Goal: Navigation & Orientation: Find specific page/section

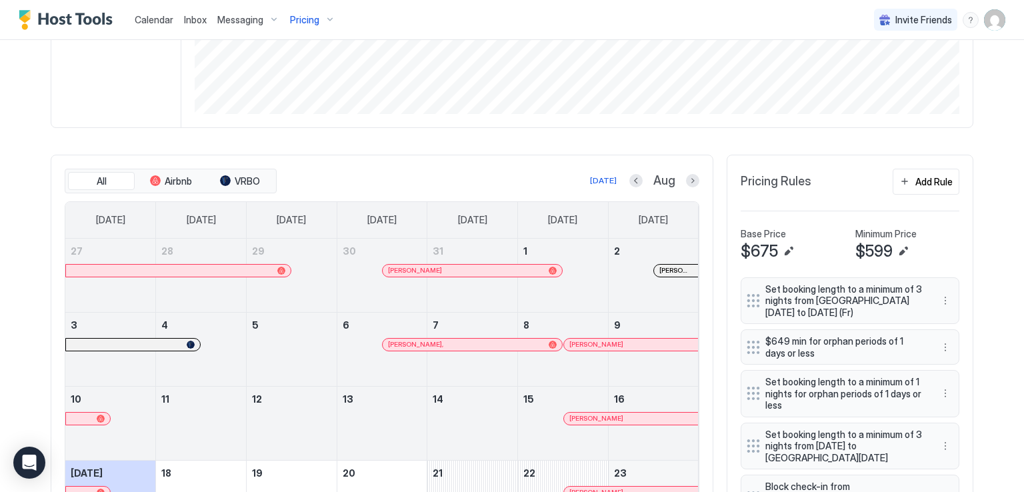
scroll to position [320, 0]
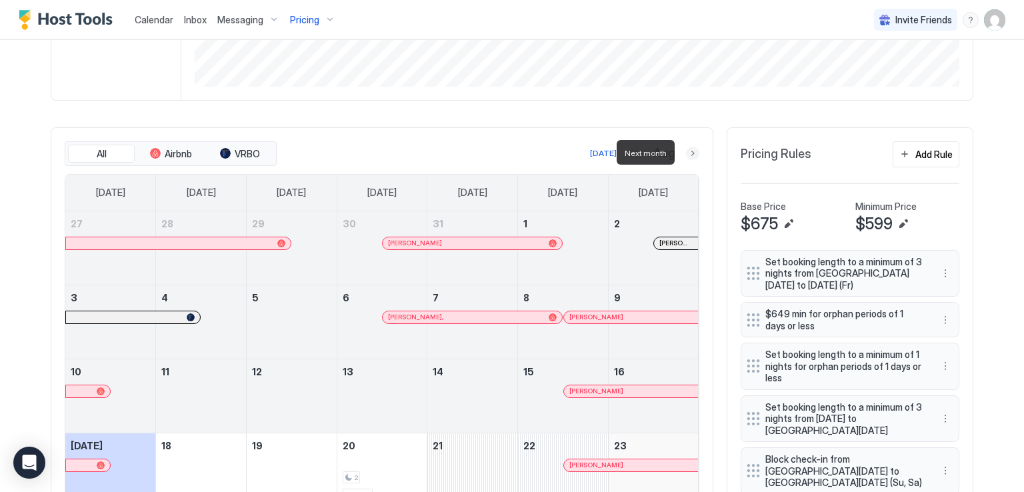
click at [686, 152] on button "Next month" at bounding box center [692, 153] width 13 height 13
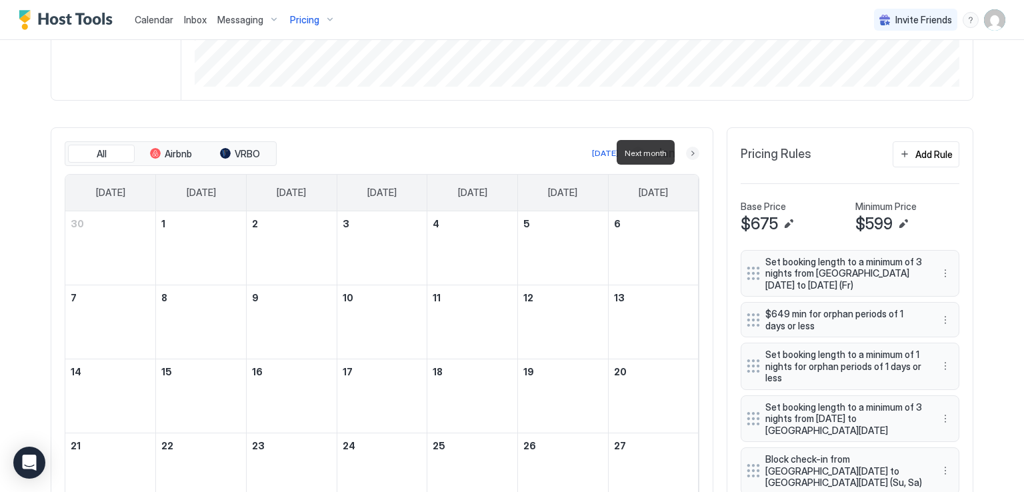
click at [686, 152] on button "Next month" at bounding box center [692, 153] width 13 height 13
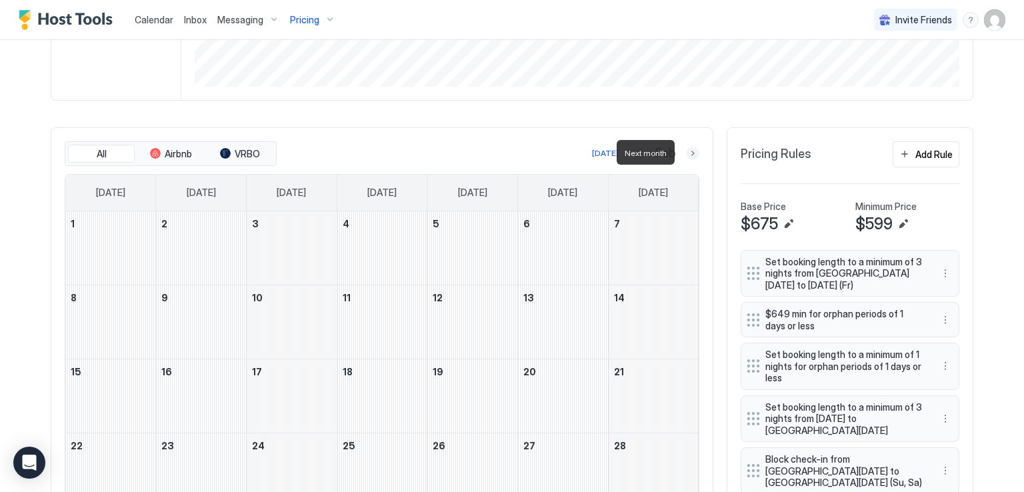
click at [688, 152] on button "Next month" at bounding box center [692, 153] width 13 height 13
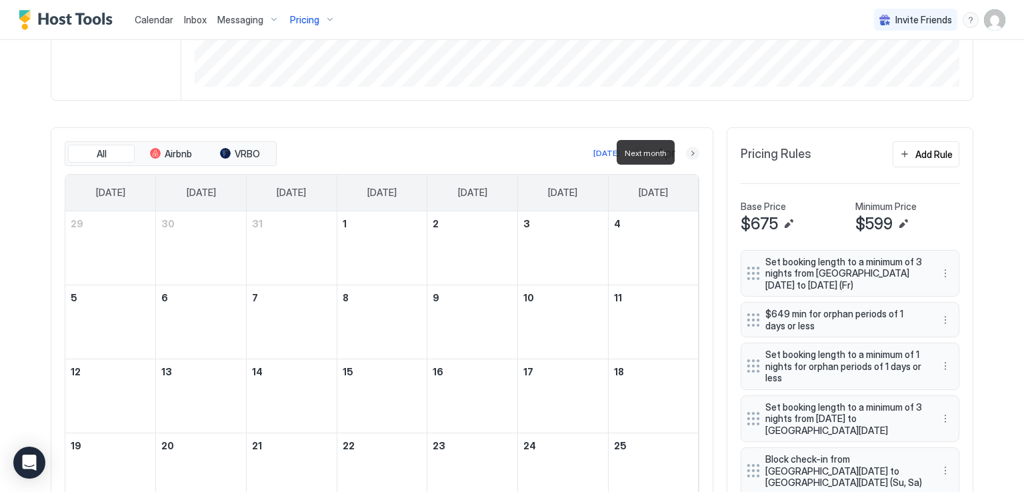
click at [688, 152] on button "Next month" at bounding box center [692, 153] width 13 height 13
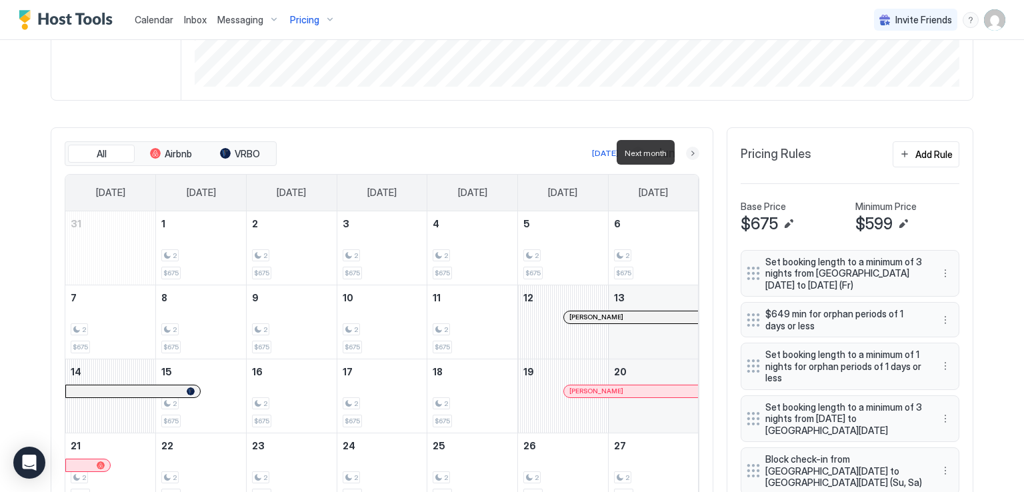
click at [692, 157] on button "Next month" at bounding box center [692, 153] width 13 height 13
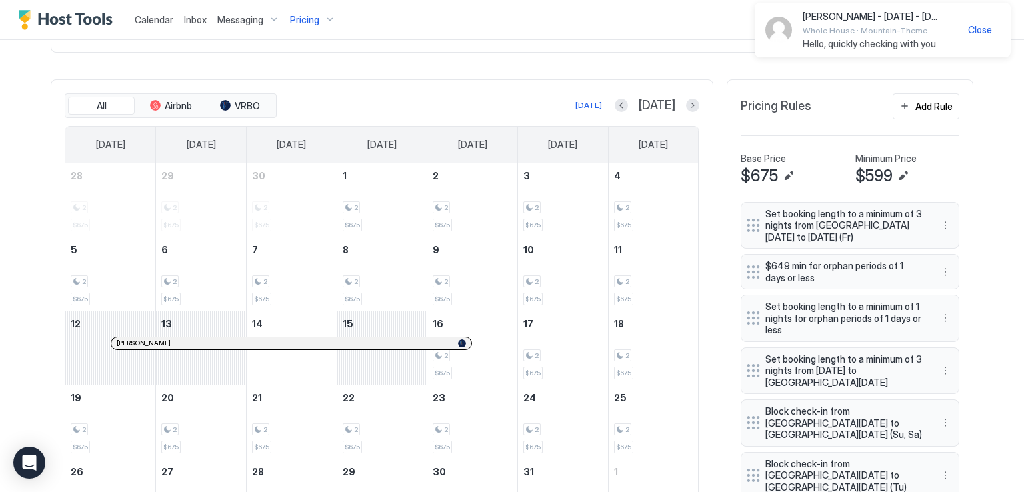
scroll to position [373, 0]
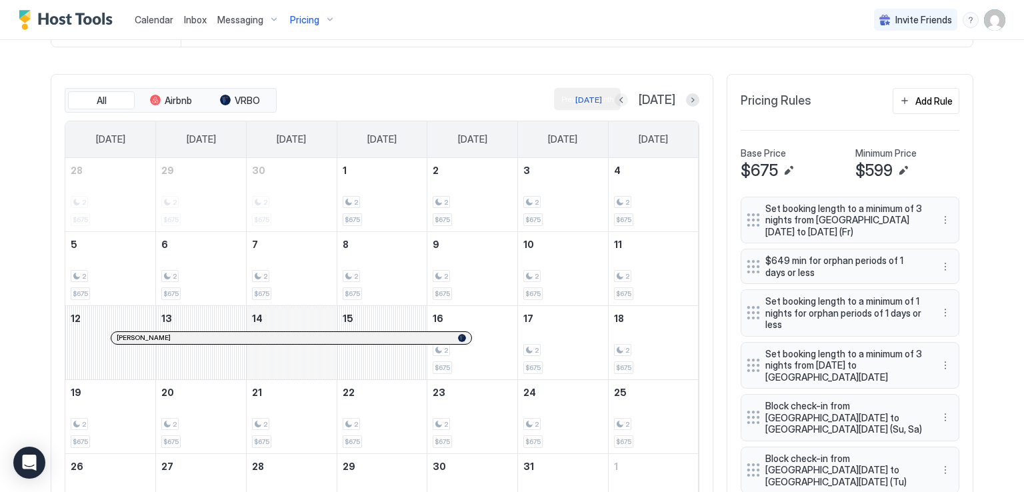
click at [628, 102] on button "Previous month" at bounding box center [621, 99] width 13 height 13
click at [628, 102] on div at bounding box center [621, 99] width 13 height 13
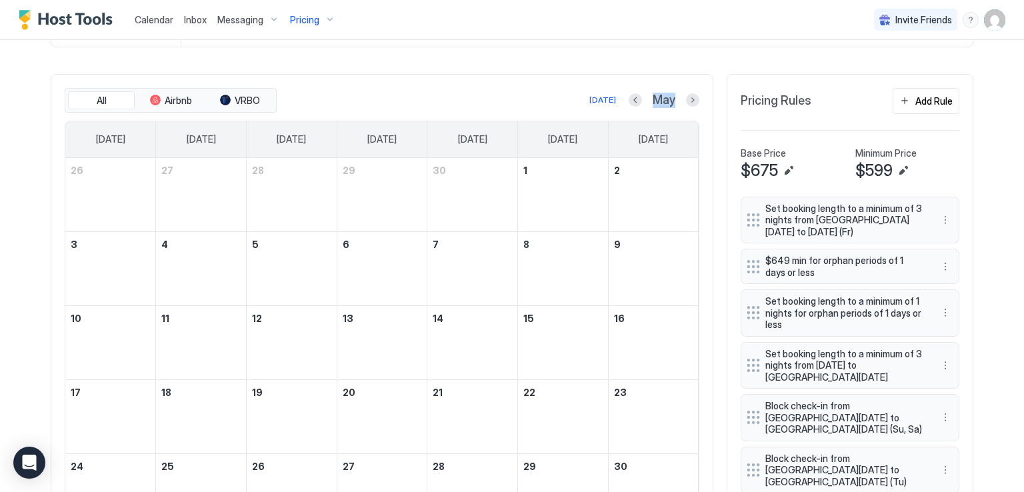
click at [636, 102] on div at bounding box center [635, 99] width 13 height 13
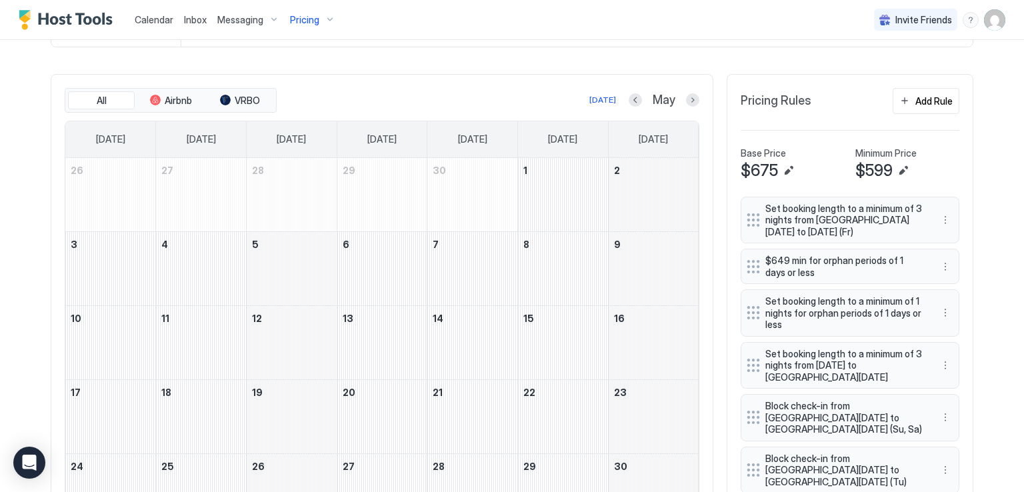
click at [636, 102] on div at bounding box center [635, 99] width 13 height 13
click at [631, 102] on button "Previous month" at bounding box center [635, 99] width 13 height 13
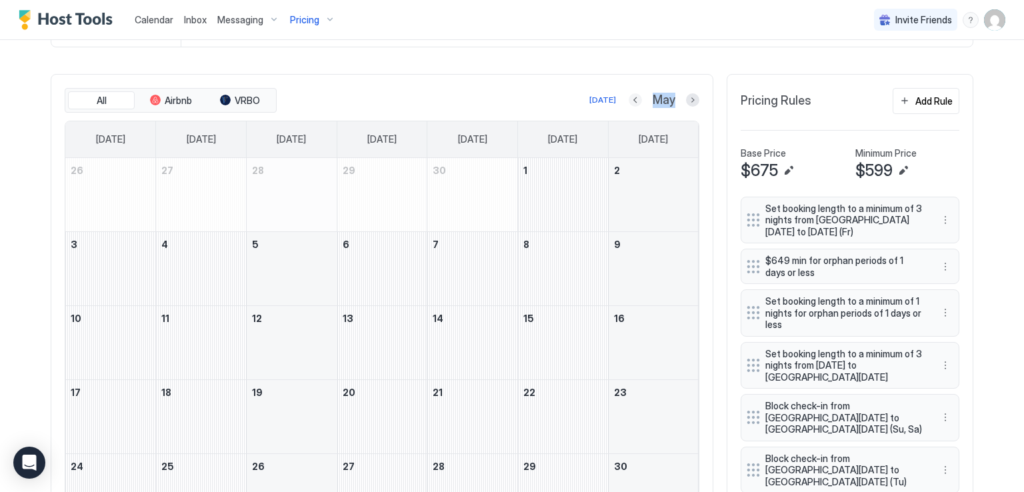
click at [631, 102] on button "Previous month" at bounding box center [635, 99] width 13 height 13
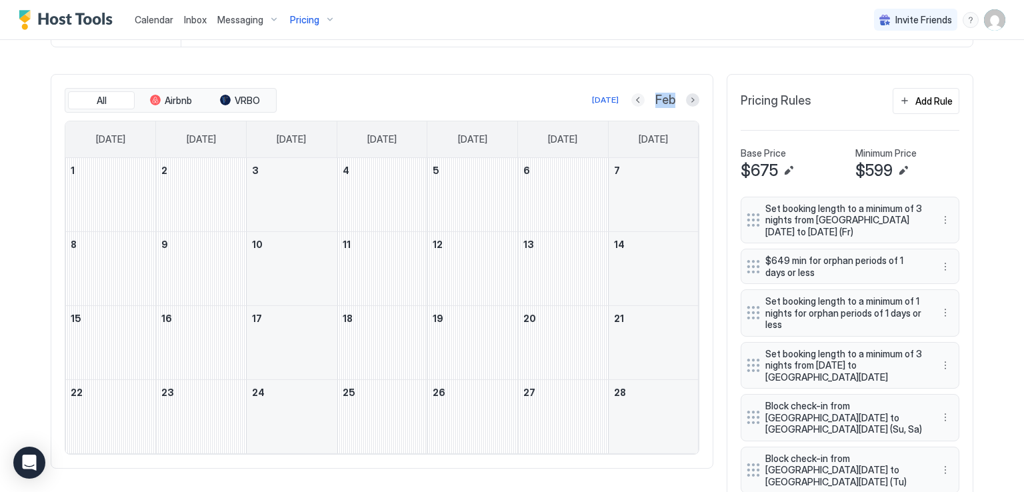
click at [632, 102] on button "Previous month" at bounding box center [638, 99] width 13 height 13
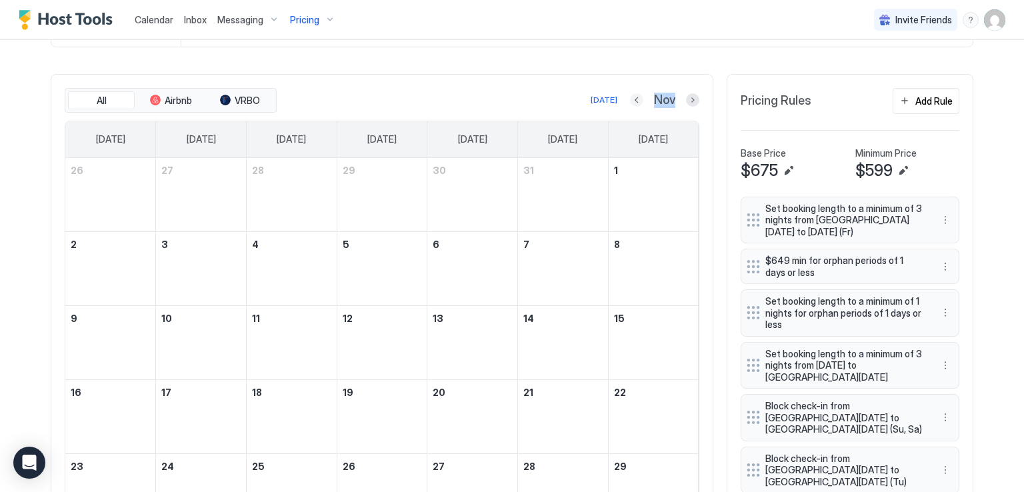
click at [631, 102] on button "Previous month" at bounding box center [636, 99] width 13 height 13
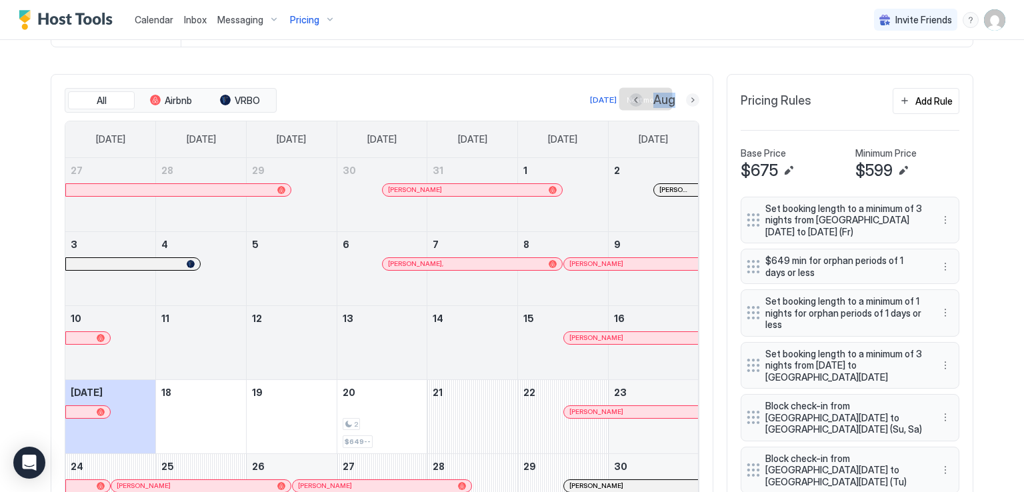
click at [686, 103] on button "Next month" at bounding box center [692, 99] width 13 height 13
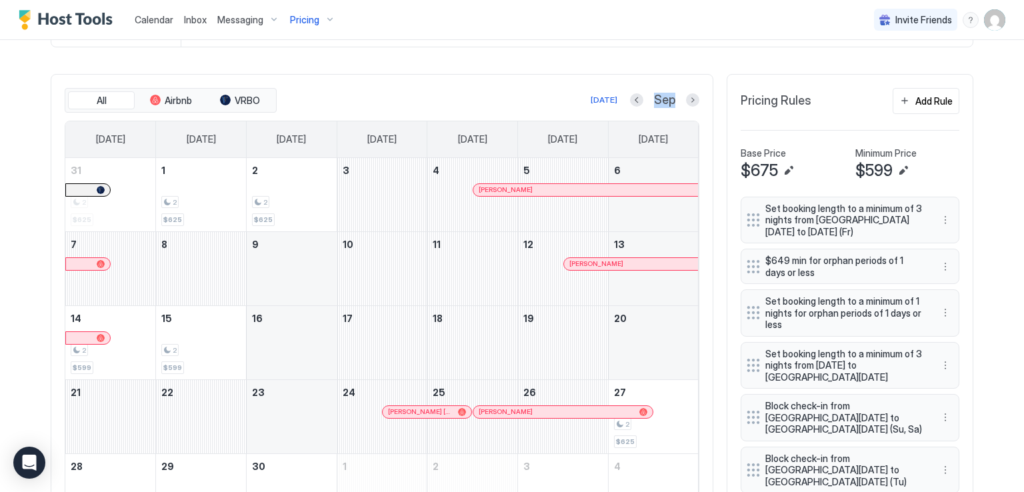
click at [194, 19] on span "Inbox" at bounding box center [195, 19] width 23 height 11
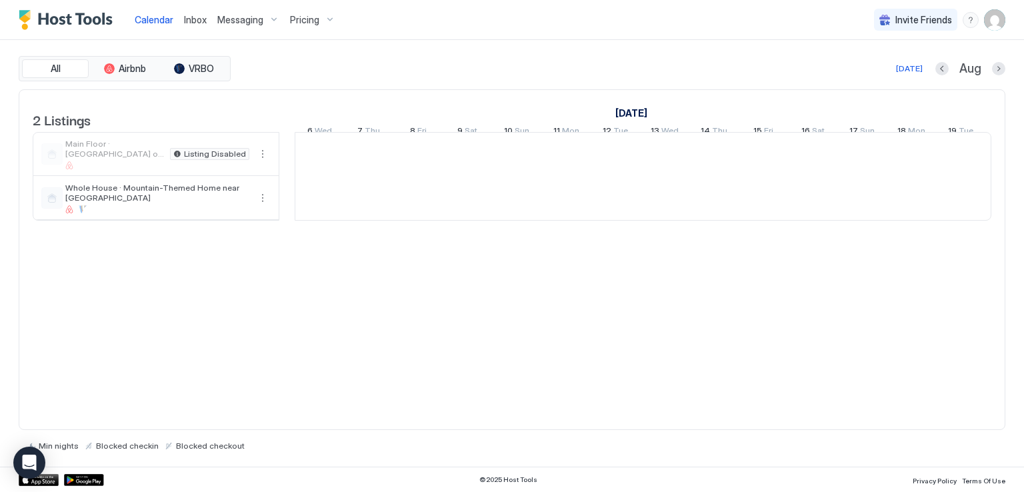
scroll to position [0, 741]
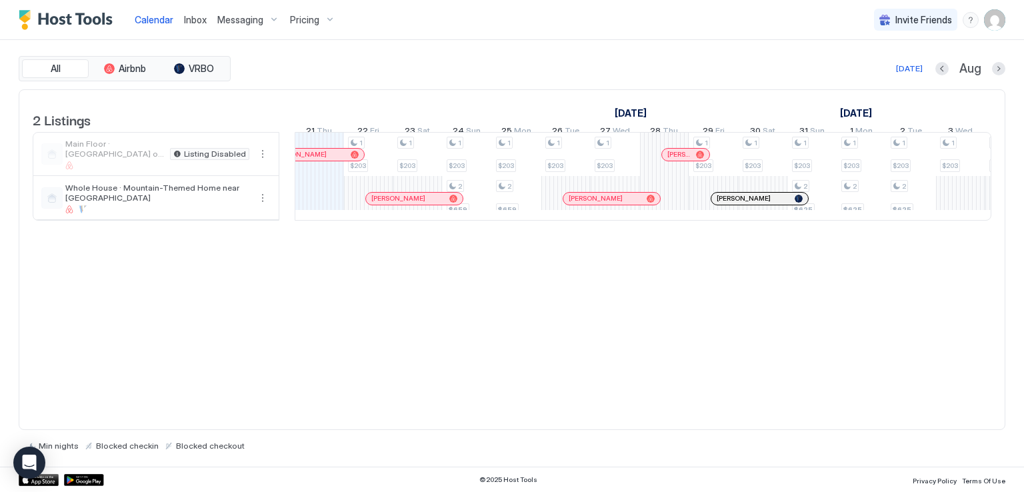
click at [207, 25] on div "Inbox" at bounding box center [195, 19] width 33 height 25
